Goal: Navigation & Orientation: Find specific page/section

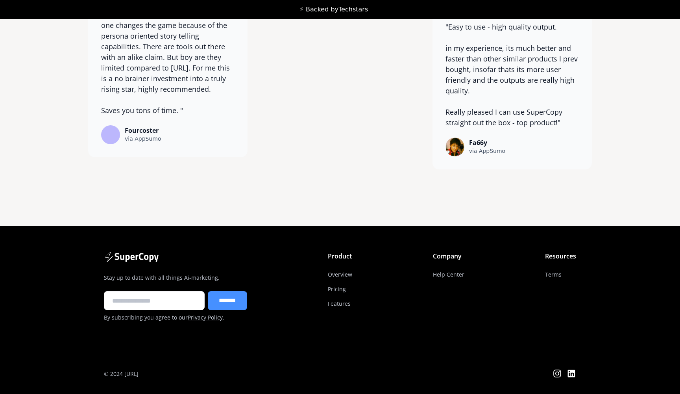
scroll to position [6204, 0]
click at [549, 279] on link "Terms" at bounding box center [553, 274] width 17 height 15
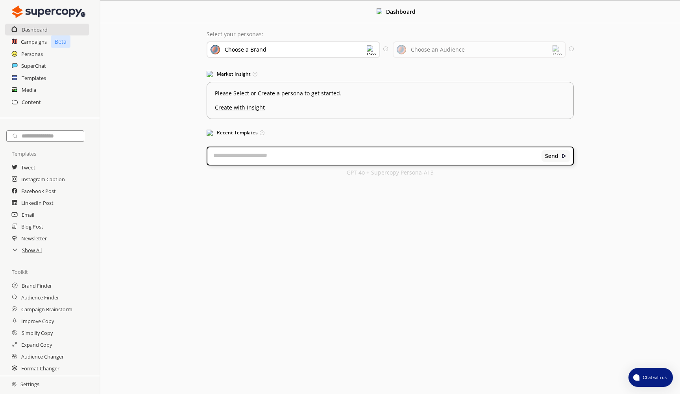
click at [545, 299] on div "Menu Dashboard Select your personas: Choose a Brand Select the brand persona yo…" at bounding box center [390, 197] width 580 height 394
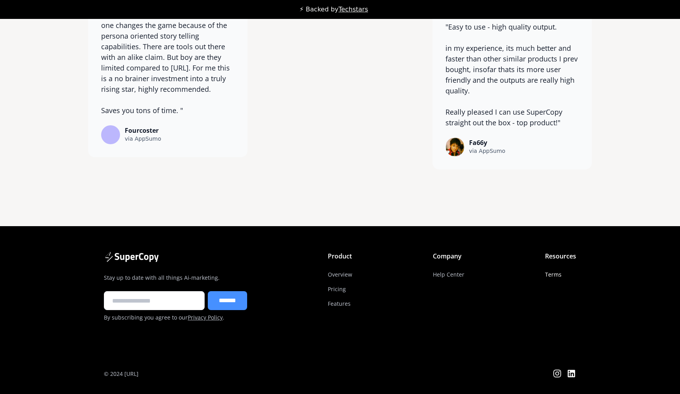
scroll to position [6210, 0]
